Goal: Information Seeking & Learning: Learn about a topic

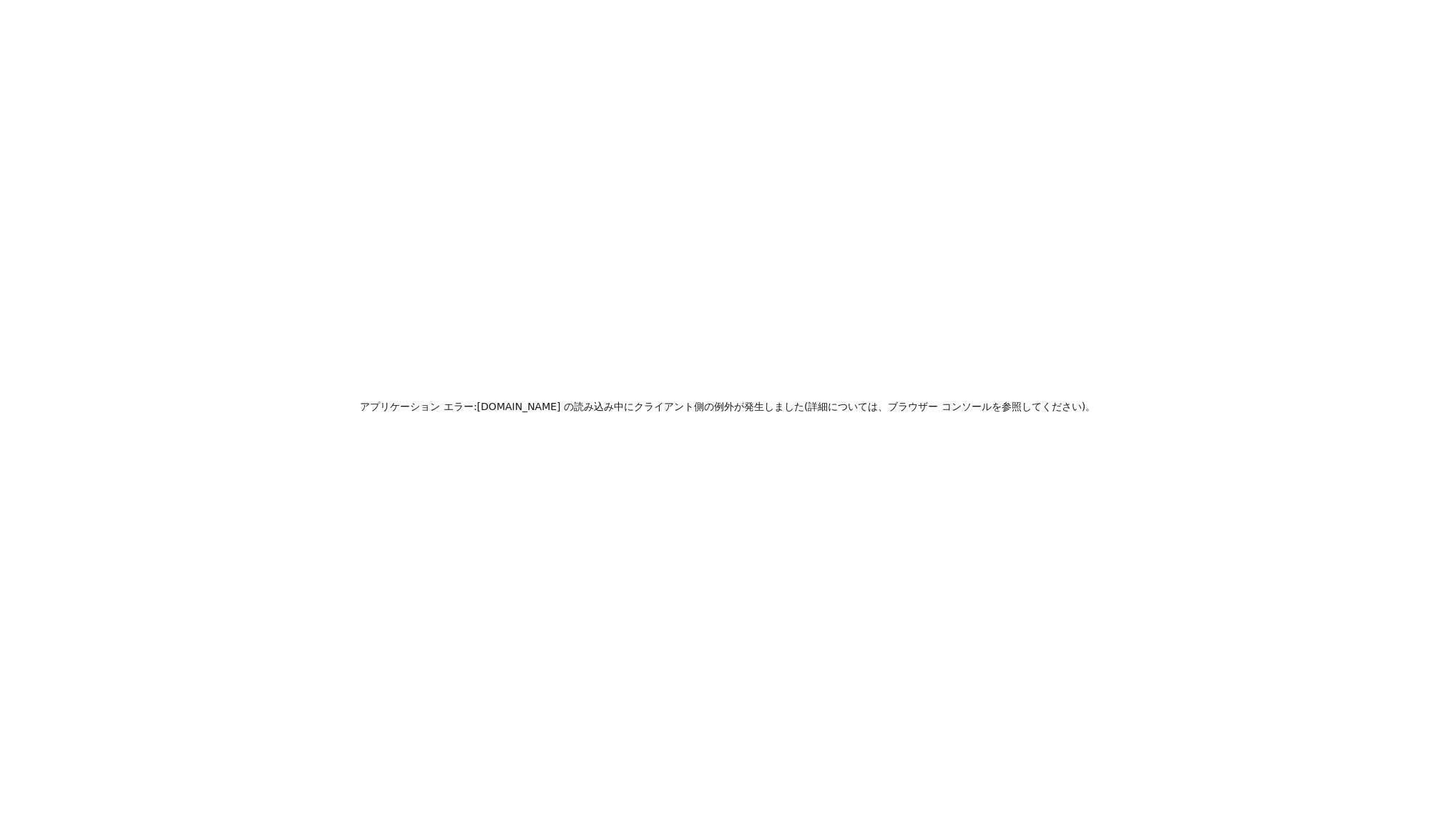
click at [385, 305] on div "アプリケーション エラー: zeropath.com の 読み込み中に クライアント側の例外が発生しました ( 詳細については、 ブラウザー コンソールを参照…" at bounding box center [728, 406] width 1456 height 813
